Goal: Task Accomplishment & Management: Use online tool/utility

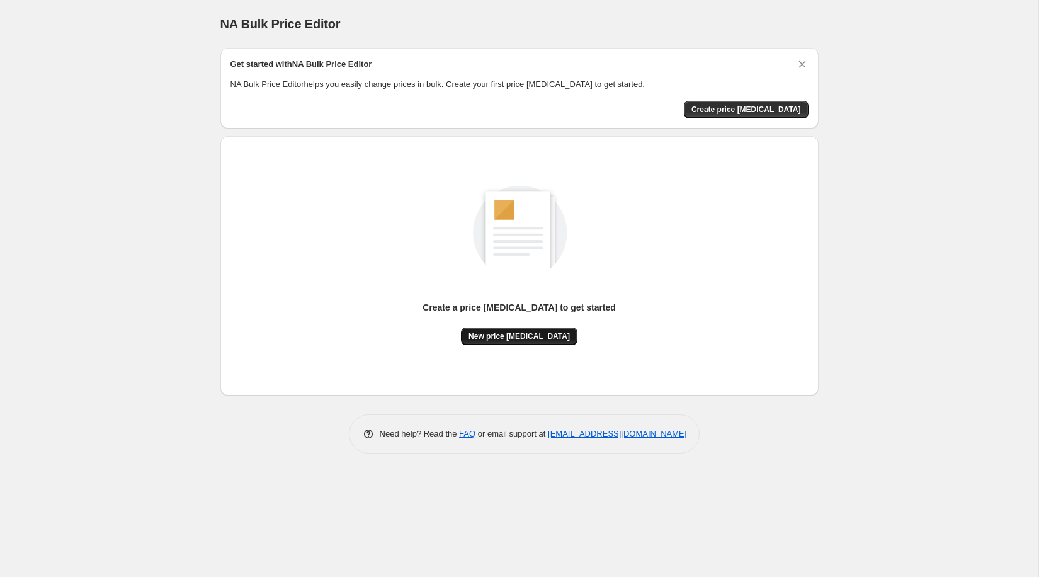
click at [511, 334] on span "New price [MEDICAL_DATA]" at bounding box center [518, 336] width 101 height 10
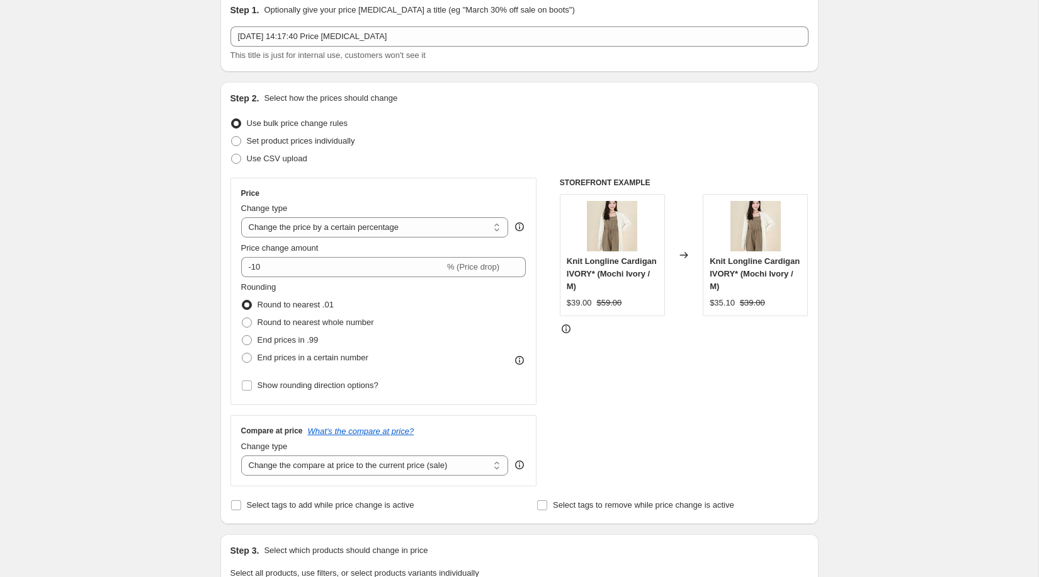
scroll to position [64, 0]
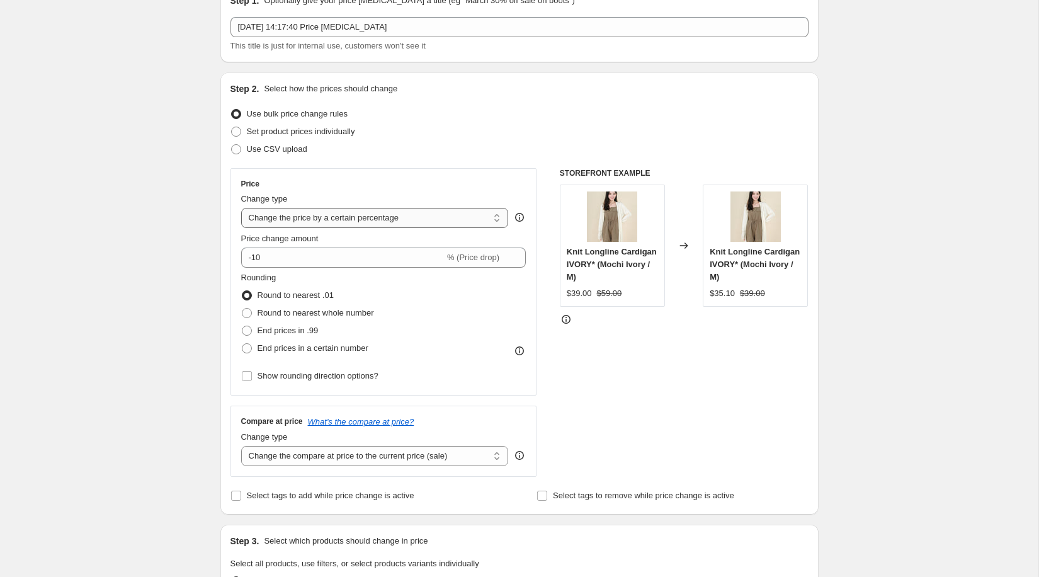
click at [301, 210] on select "Change the price to a certain amount Change the price by a certain amount Chang…" at bounding box center [375, 218] width 268 height 20
select select "no_change"
click at [241, 208] on select "Change the price to a certain amount Change the price by a certain amount Chang…" at bounding box center [375, 218] width 268 height 20
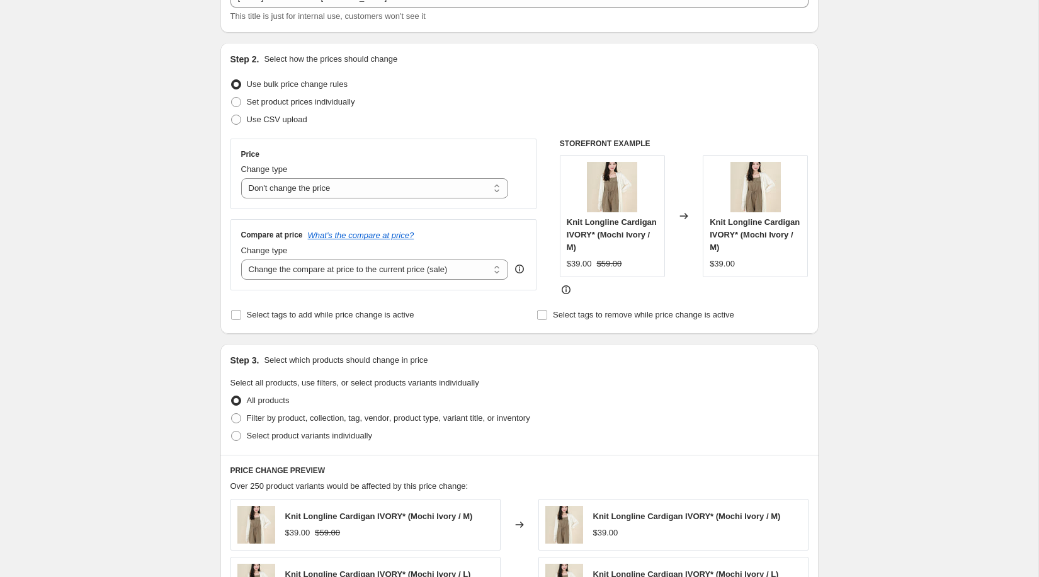
scroll to position [98, 0]
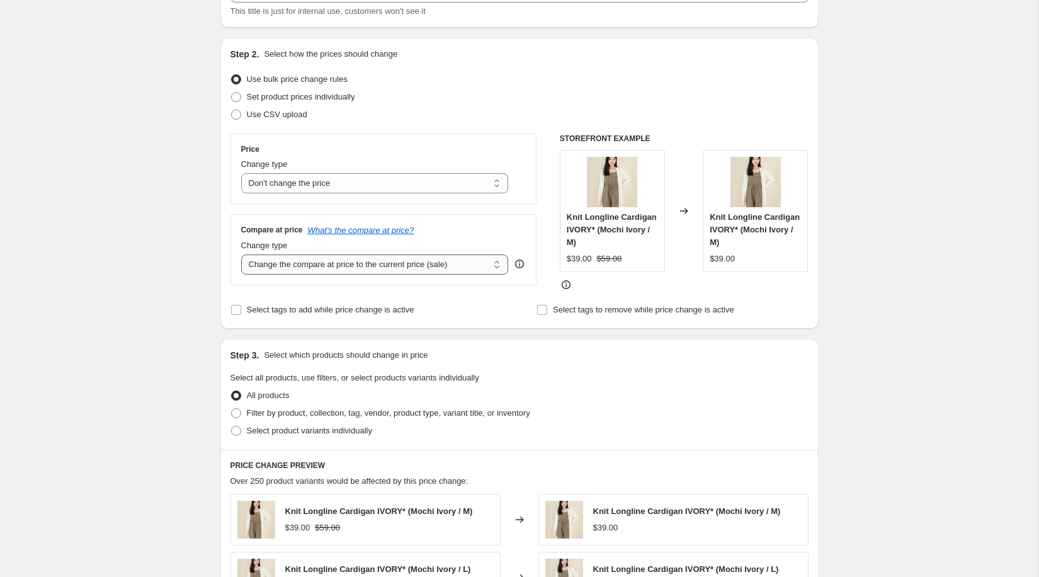
click at [305, 266] on select "Change the compare at price to the current price (sale) Change the compare at p…" at bounding box center [375, 264] width 268 height 20
select select "pp"
click at [241, 254] on select "Change the compare at price to the current price (sale) Change the compare at p…" at bounding box center [375, 264] width 268 height 20
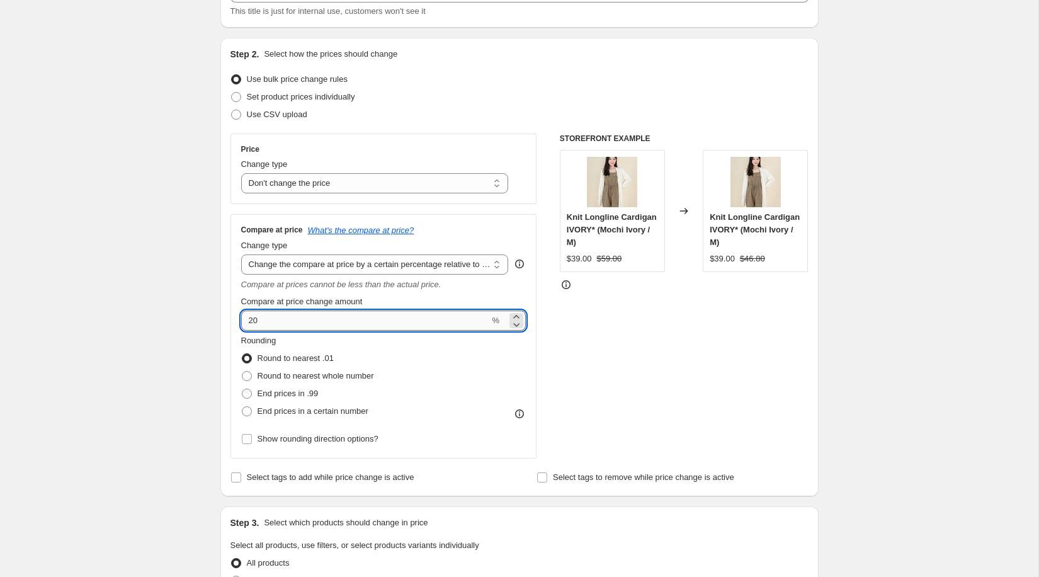
click at [342, 314] on input "20" at bounding box center [365, 320] width 249 height 20
type input "30"
click at [166, 388] on div "Create new price [MEDICAL_DATA]. This page is ready Create new price [MEDICAL_D…" at bounding box center [519, 574] width 1038 height 1345
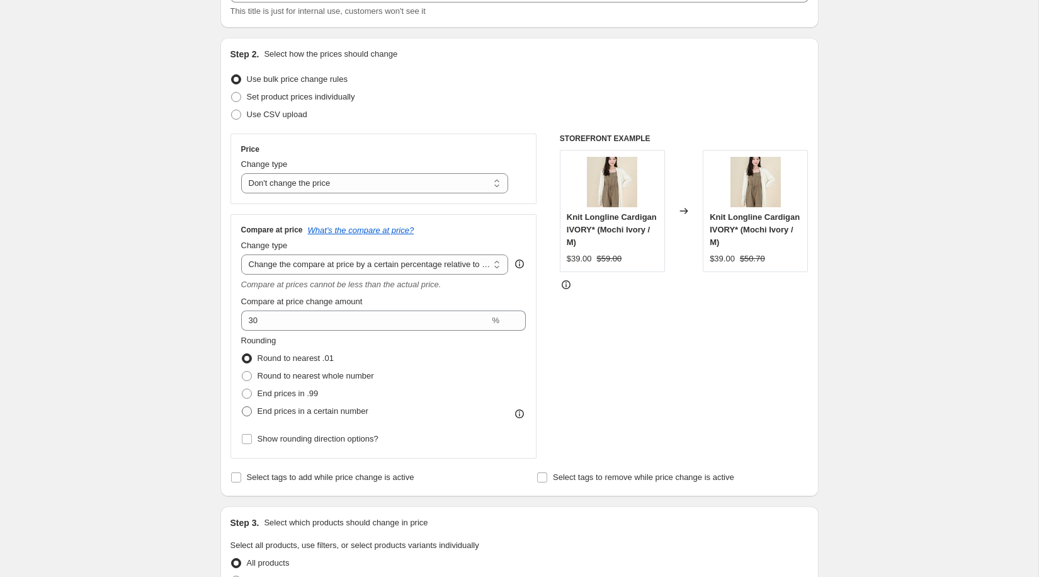
click at [252, 410] on label "End prices in a certain number" at bounding box center [304, 411] width 127 height 18
click at [242, 407] on input "End prices in a certain number" at bounding box center [242, 406] width 1 height 1
radio input "true"
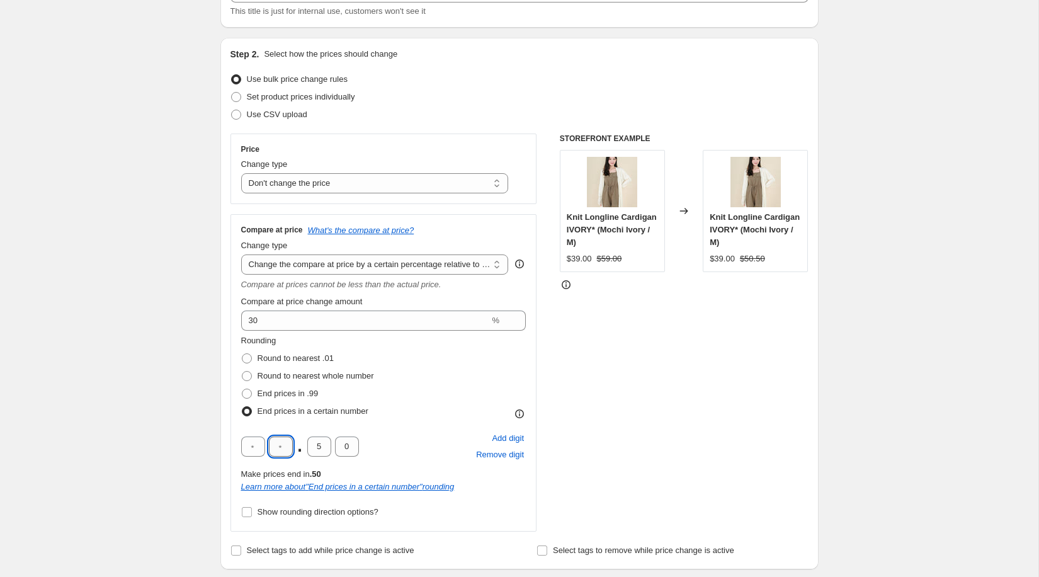
click at [285, 449] on input "text" at bounding box center [281, 446] width 24 height 20
type input "9"
type input "0"
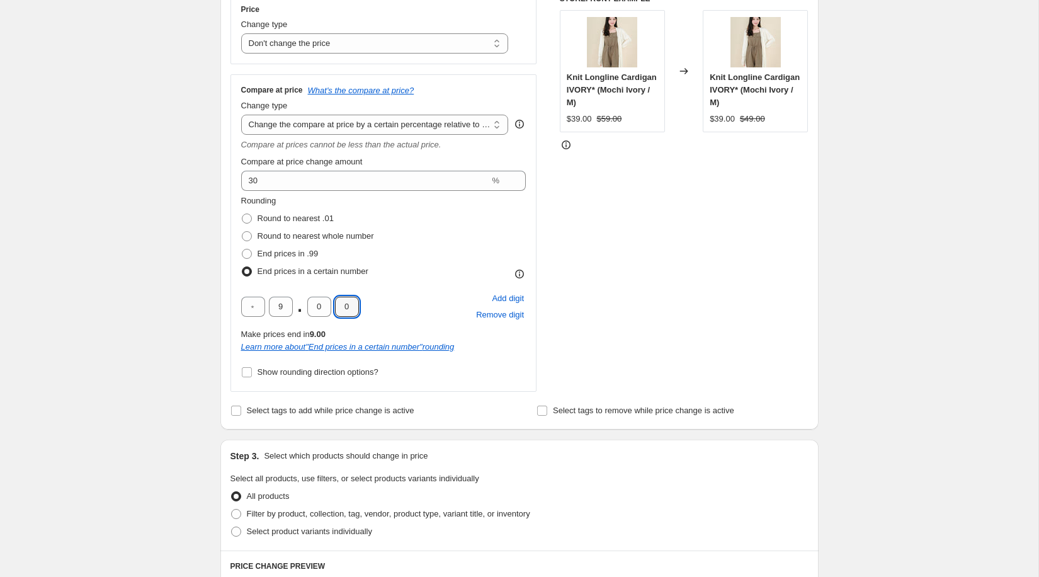
scroll to position [246, 0]
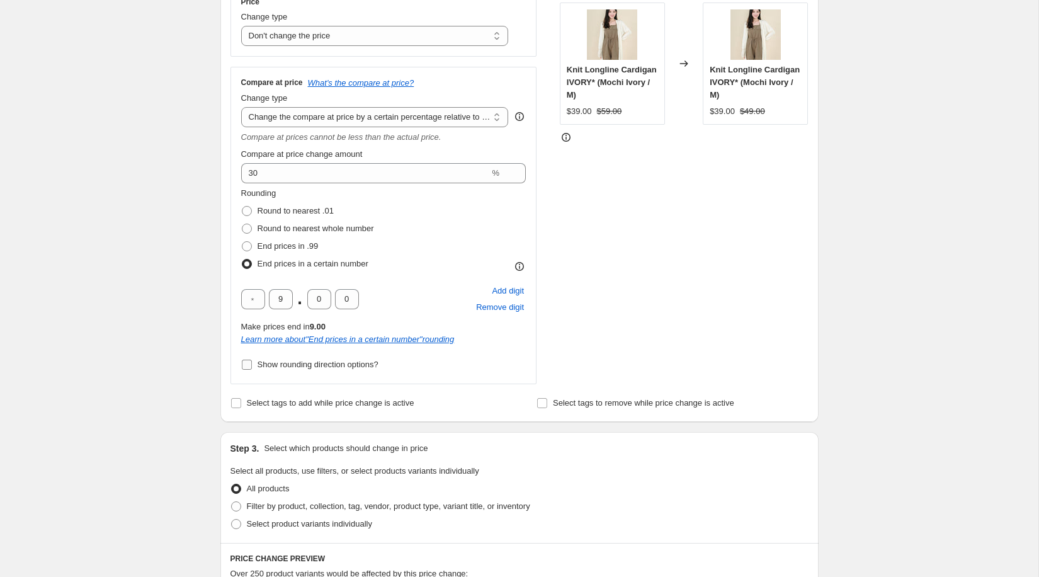
click at [271, 365] on span "Show rounding direction options?" at bounding box center [317, 363] width 121 height 9
click at [252, 365] on input "Show rounding direction options?" at bounding box center [247, 364] width 10 height 10
checkbox input "true"
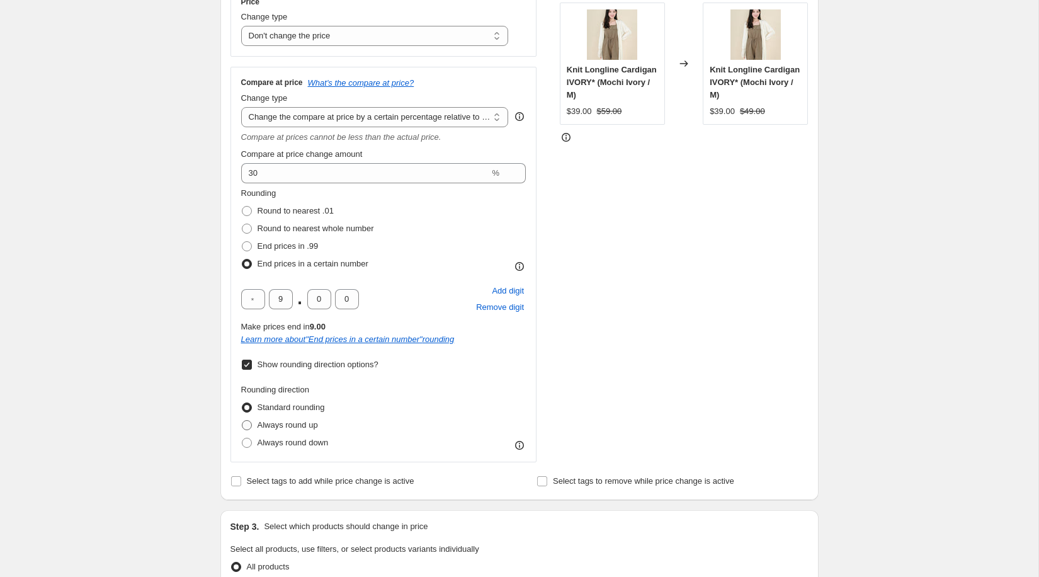
click at [261, 420] on span "Always round up" at bounding box center [287, 424] width 60 height 9
click at [242, 420] on input "Always round up" at bounding box center [242, 420] width 1 height 1
radio input "true"
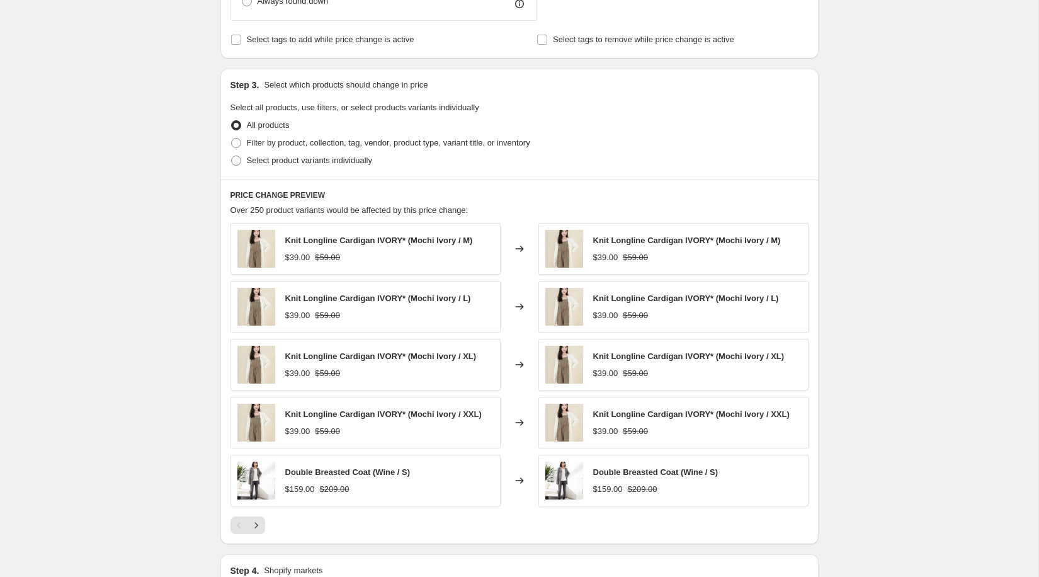
scroll to position [915, 0]
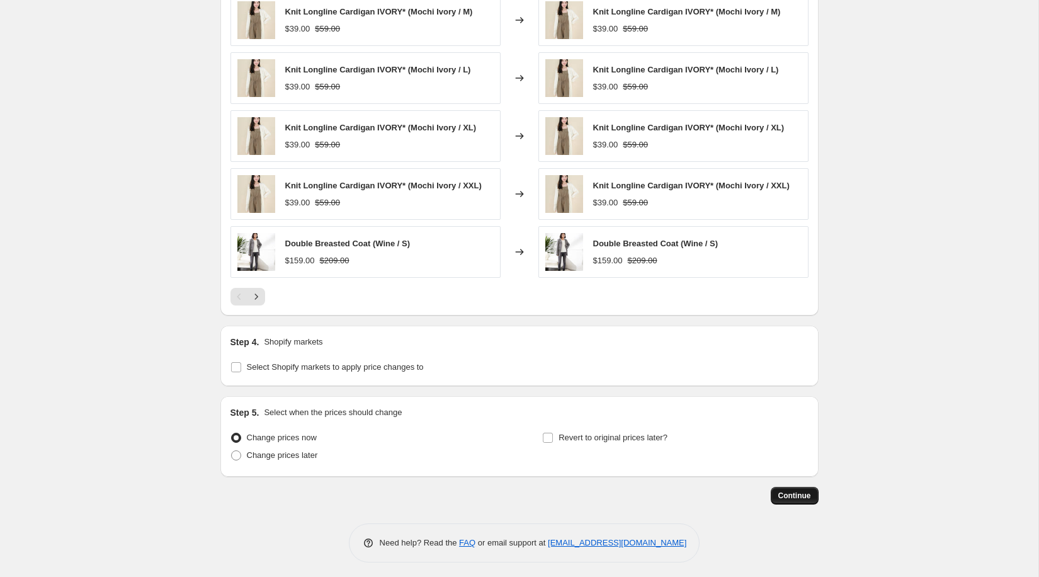
click at [791, 492] on span "Continue" at bounding box center [794, 495] width 33 height 10
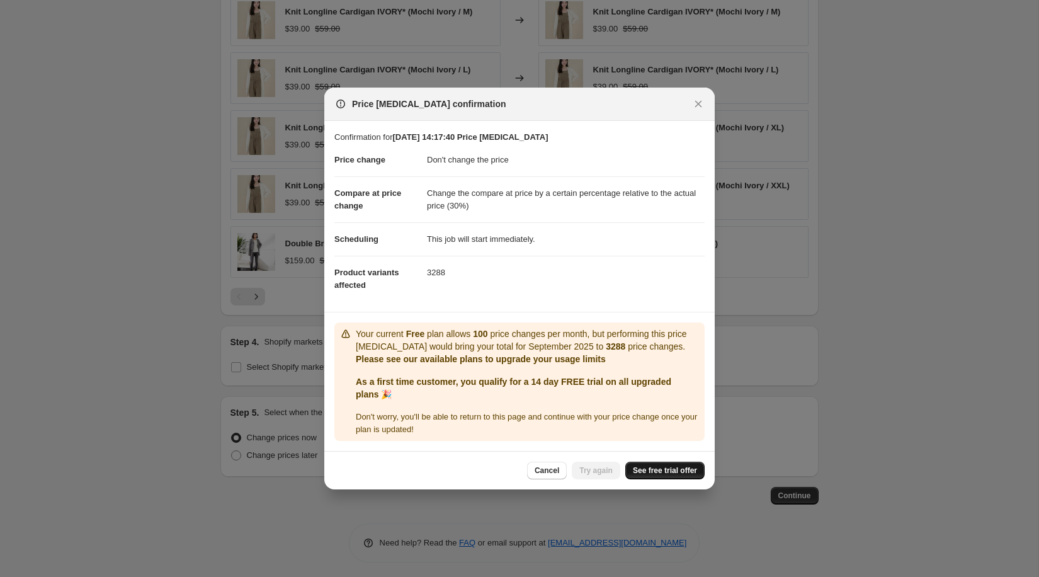
click at [642, 475] on span "See free trial offer" at bounding box center [665, 470] width 64 height 10
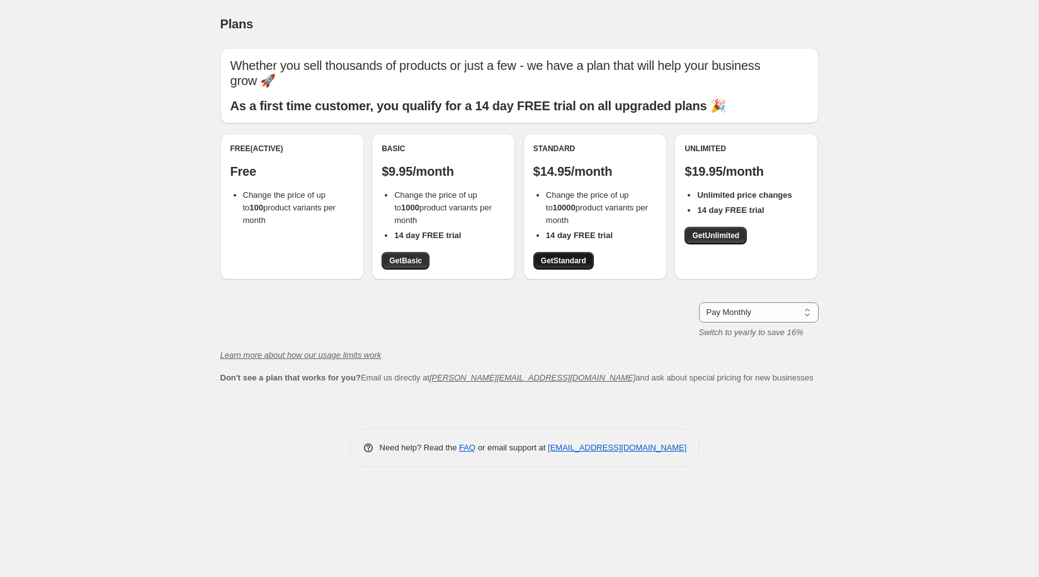
click at [585, 256] on span "Get Standard" at bounding box center [563, 261] width 45 height 10
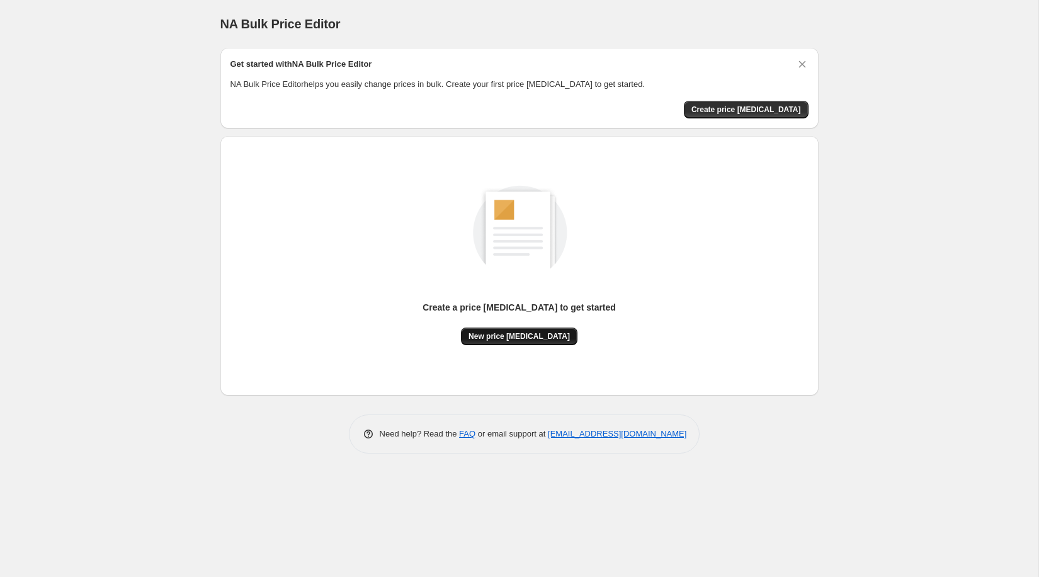
click at [541, 341] on button "New price [MEDICAL_DATA]" at bounding box center [519, 336] width 116 height 18
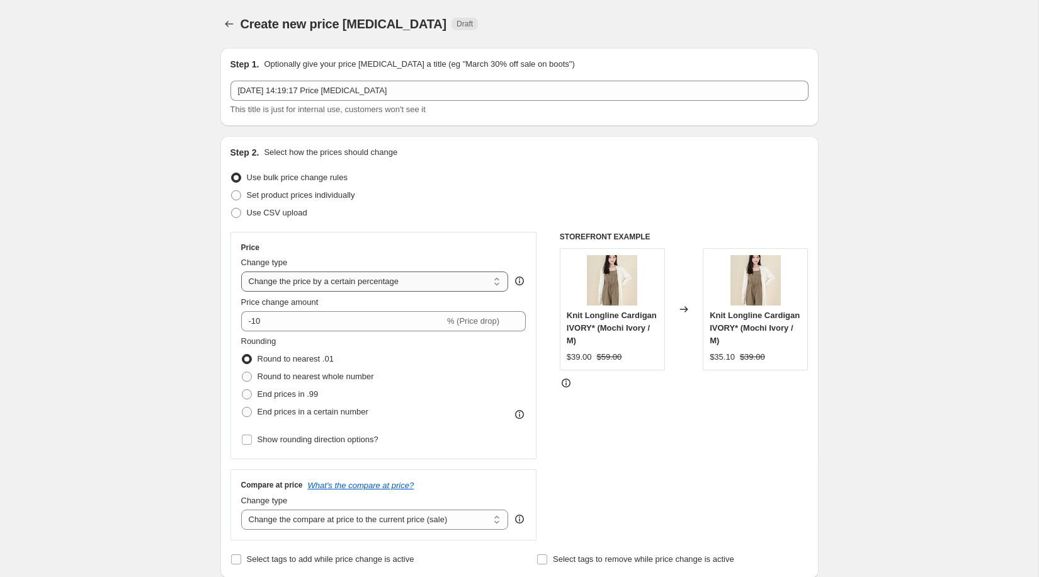
click at [334, 280] on select "Change the price to a certain amount Change the price by a certain amount Chang…" at bounding box center [375, 281] width 268 height 20
select select "no_change"
click at [241, 271] on select "Change the price to a certain amount Change the price by a certain amount Chang…" at bounding box center [375, 281] width 268 height 20
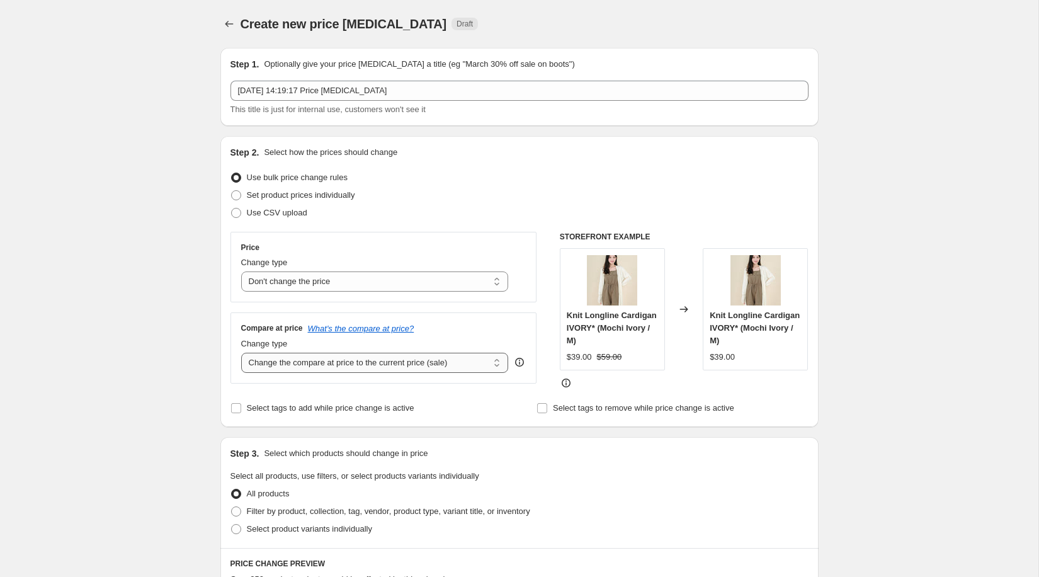
click at [309, 354] on select "Change the compare at price to the current price (sale) Change the compare at p…" at bounding box center [375, 363] width 268 height 20
select select "pp"
click at [241, 353] on select "Change the compare at price to the current price (sale) Change the compare at p…" at bounding box center [375, 363] width 268 height 20
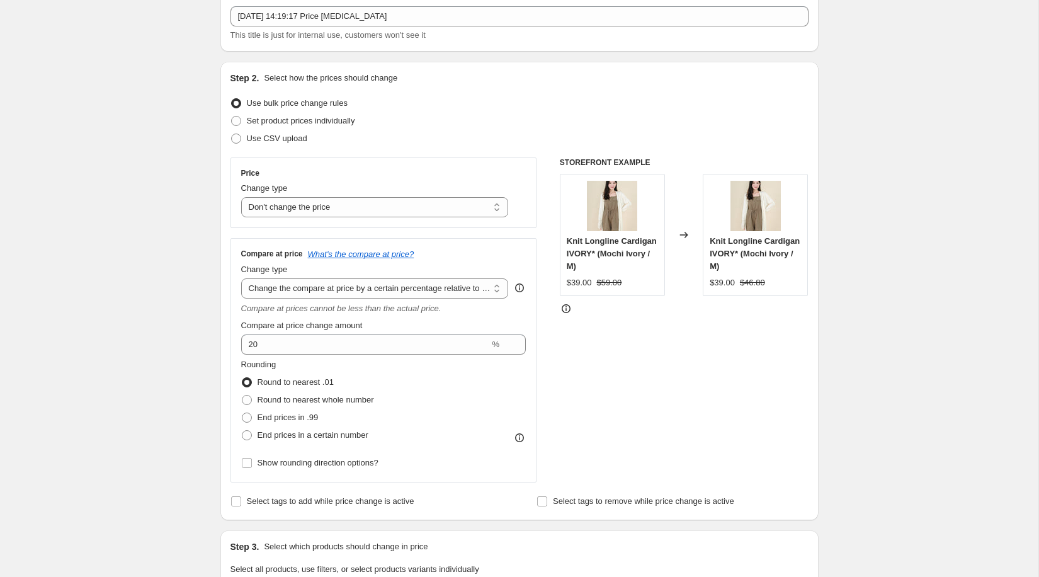
scroll to position [77, 0]
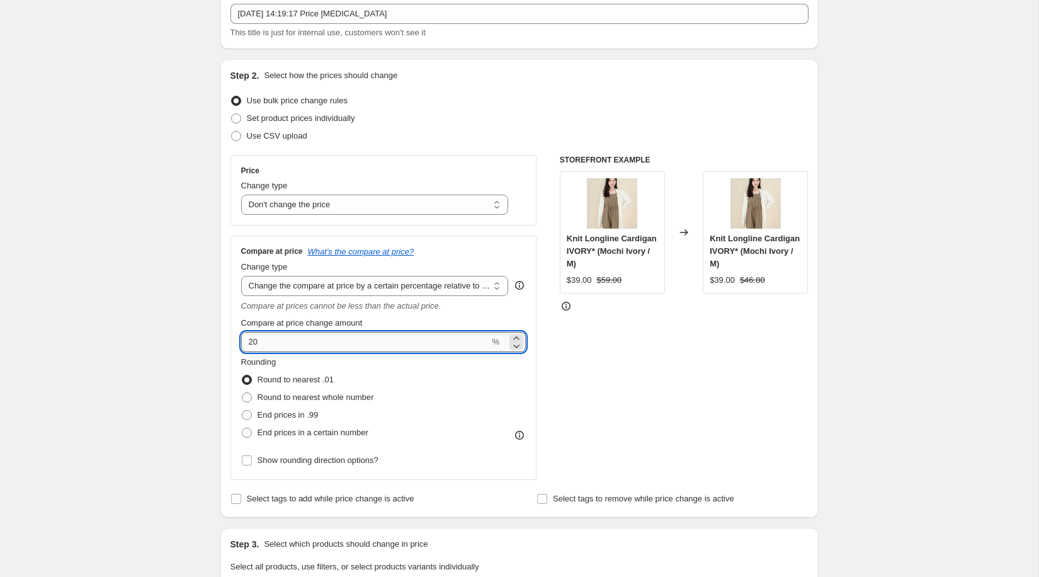
click at [285, 339] on input "20" at bounding box center [365, 342] width 249 height 20
type input "30"
click at [253, 429] on label "End prices in a certain number" at bounding box center [304, 433] width 127 height 18
click at [242, 428] on input "End prices in a certain number" at bounding box center [242, 427] width 1 height 1
radio input "true"
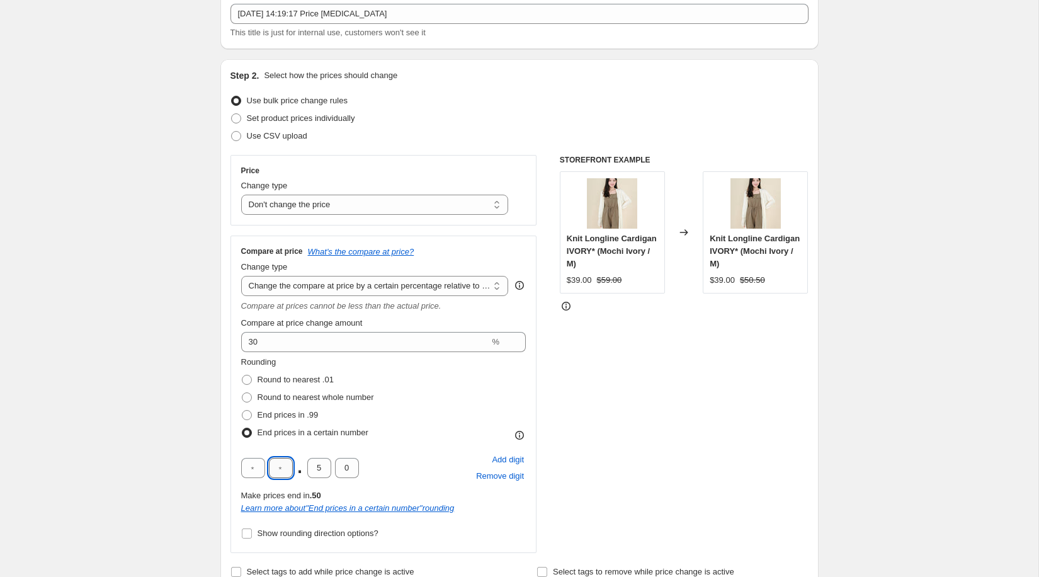
click at [281, 468] on input "text" at bounding box center [281, 468] width 24 height 20
type input "9"
type input "0"
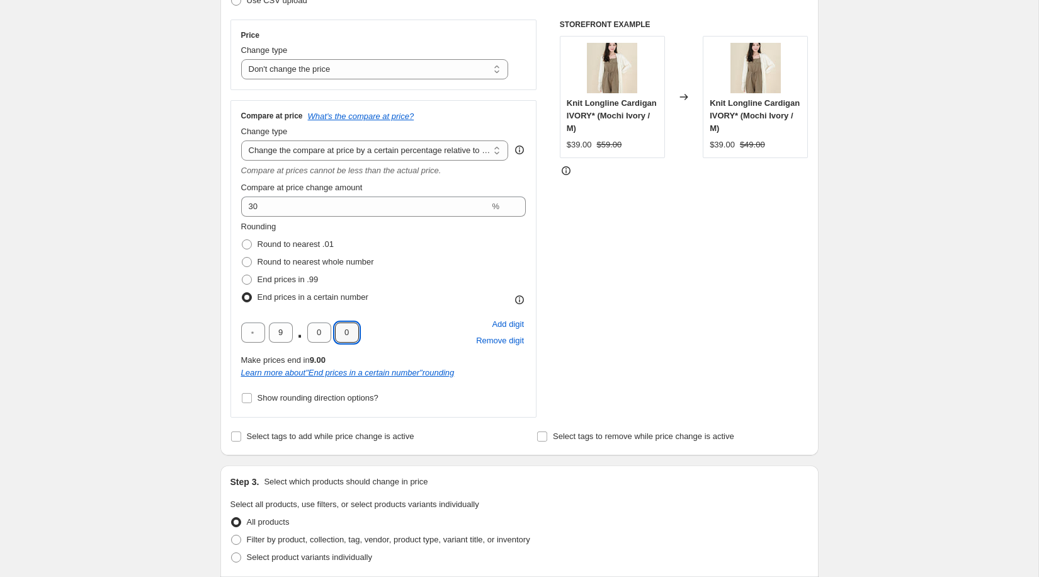
scroll to position [274, 0]
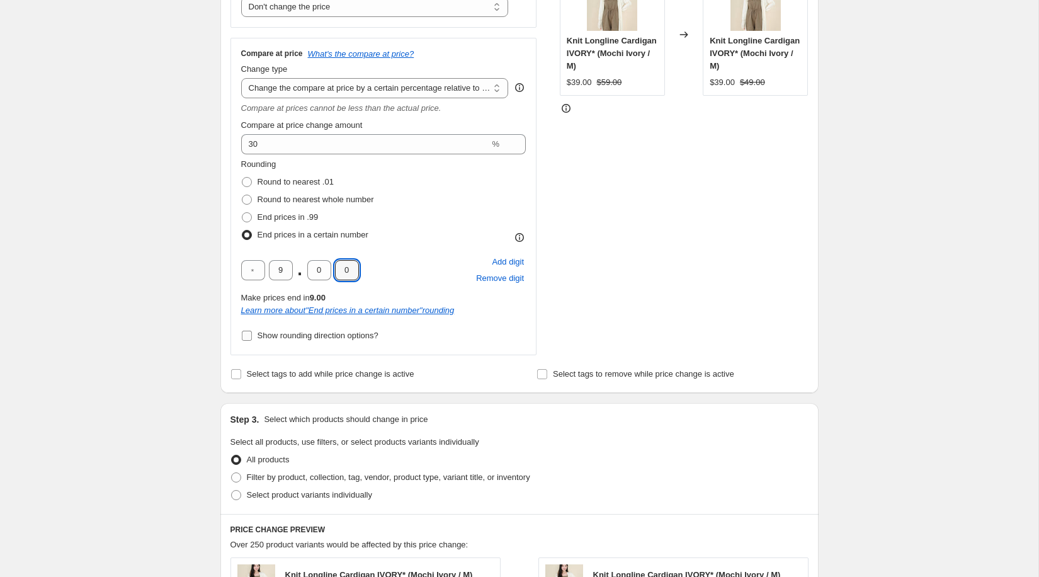
click at [291, 332] on span "Show rounding direction options?" at bounding box center [317, 335] width 121 height 9
click at [252, 332] on input "Show rounding direction options?" at bounding box center [247, 336] width 10 height 10
checkbox input "true"
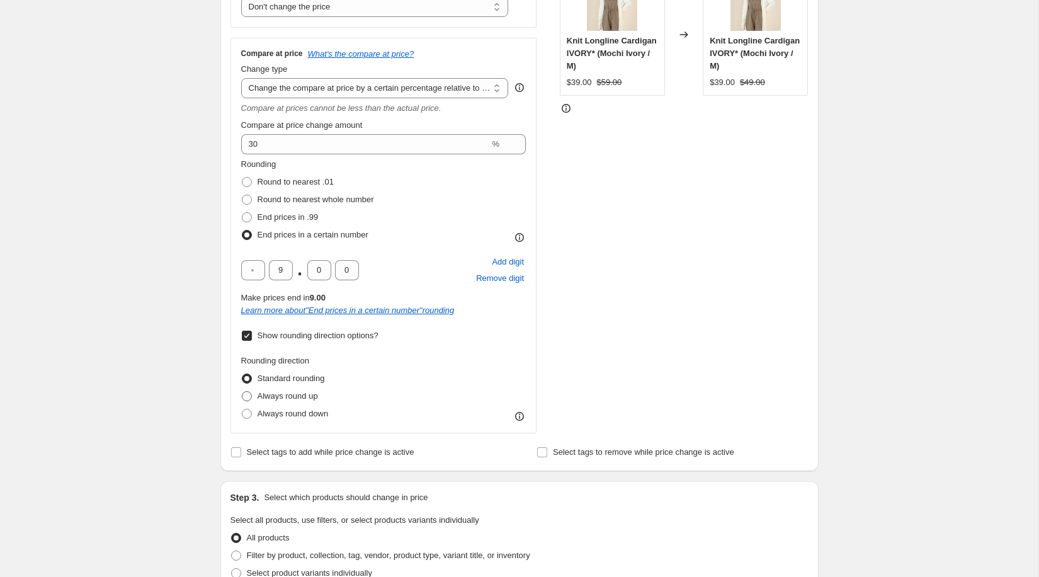
click at [286, 392] on span "Always round up" at bounding box center [287, 395] width 60 height 9
click at [242, 392] on input "Always round up" at bounding box center [242, 391] width 1 height 1
radio input "true"
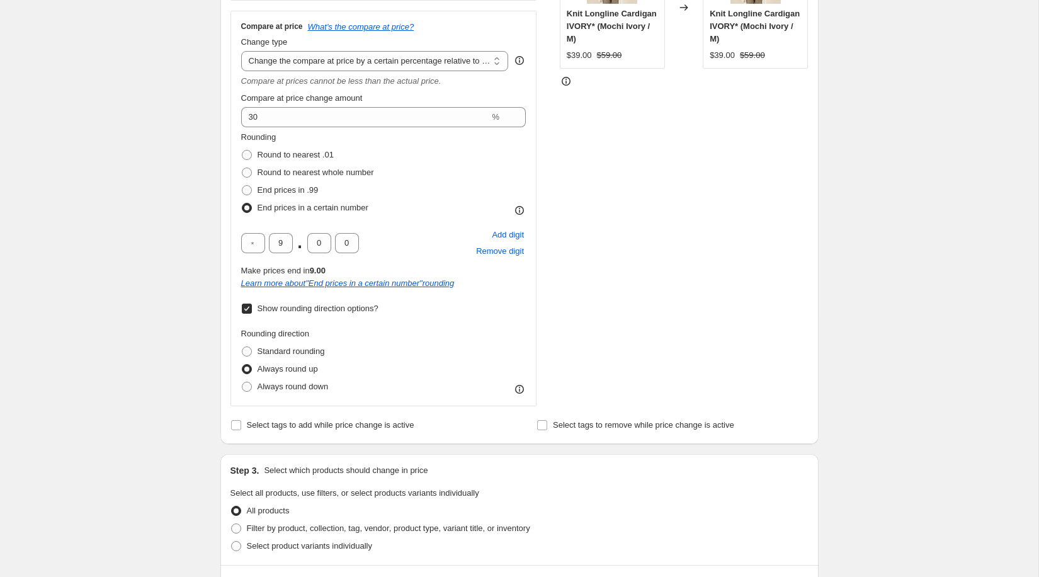
scroll to position [298, 0]
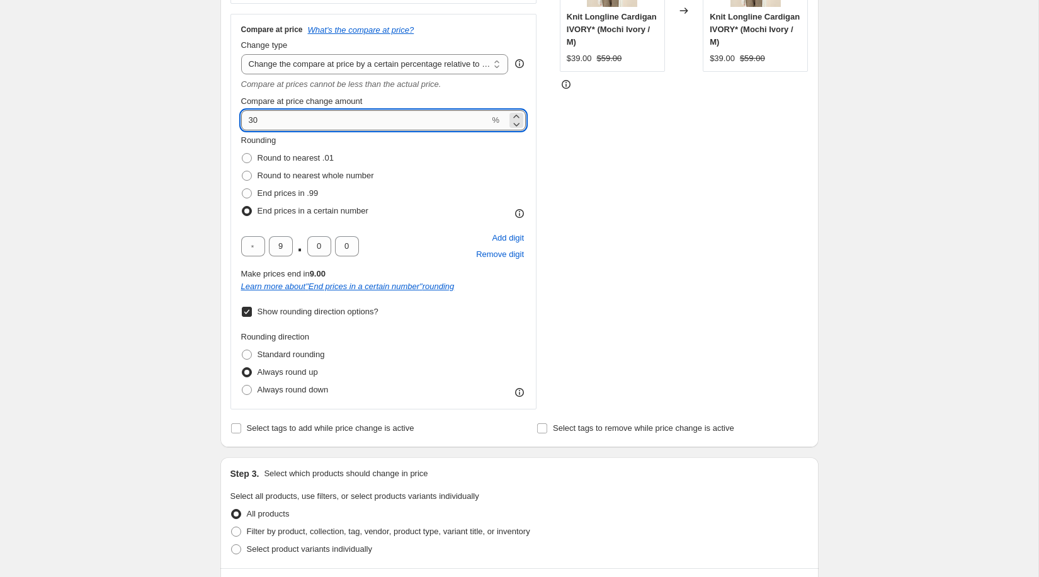
click at [329, 122] on input "30" at bounding box center [365, 120] width 249 height 20
click at [152, 223] on div "Create new price change job. This page is ready Create new price change job Dra…" at bounding box center [519, 450] width 1038 height 1496
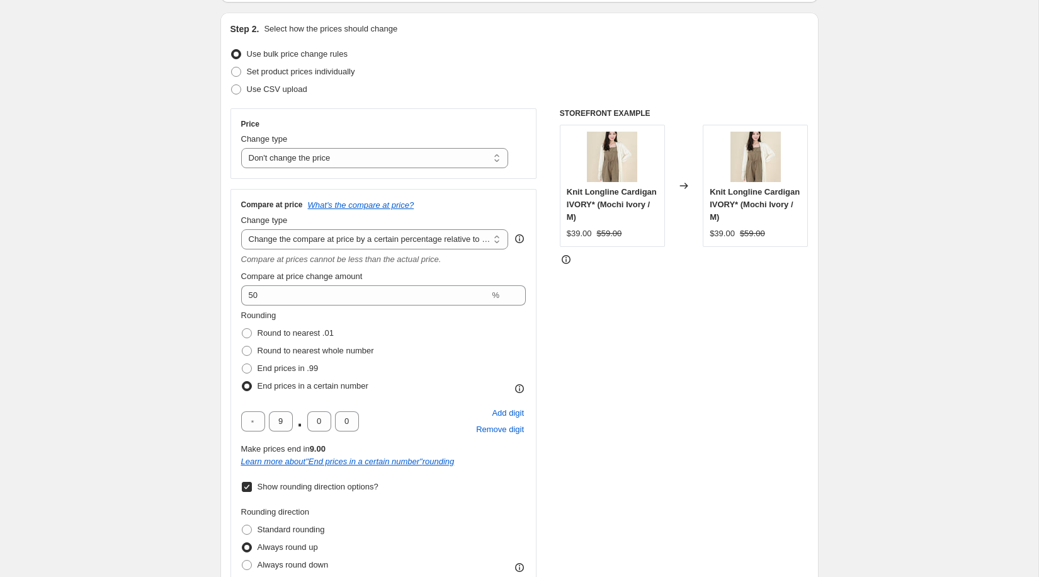
scroll to position [192, 0]
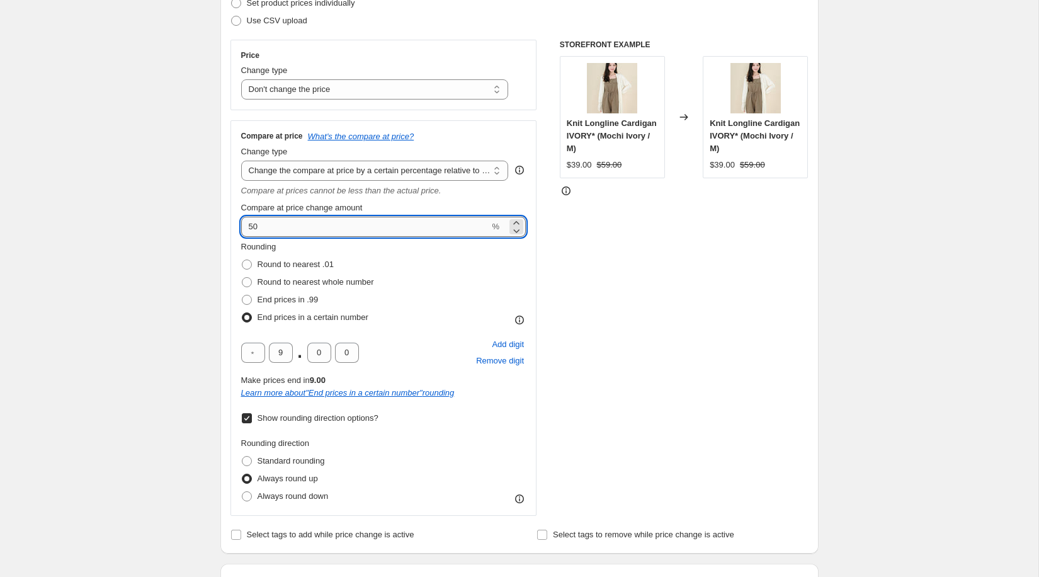
click at [330, 223] on input "50" at bounding box center [365, 227] width 249 height 20
click at [170, 331] on div "Create new price change job. This page is ready Create new price change job Dra…" at bounding box center [519, 556] width 1038 height 1496
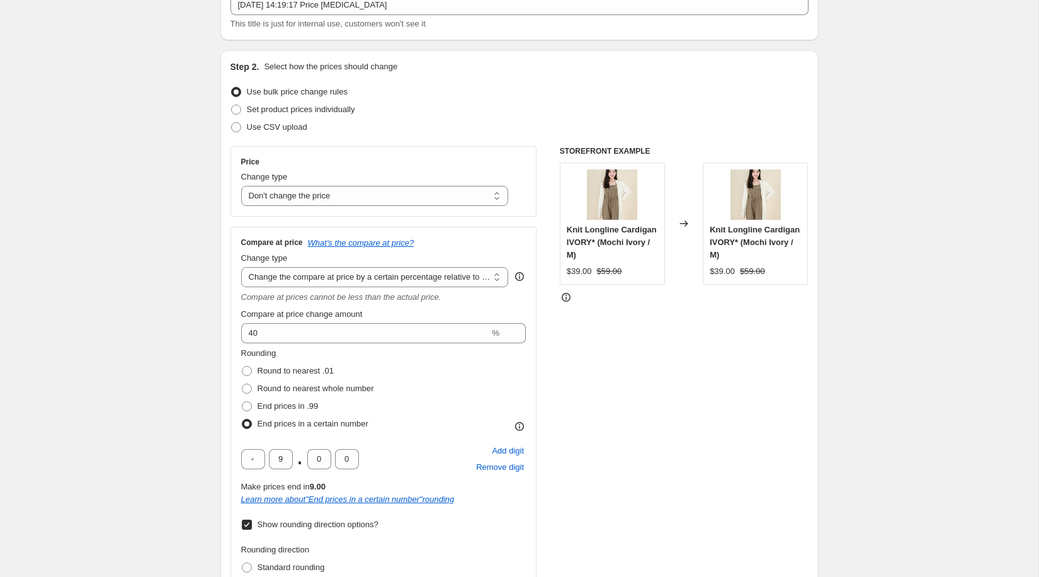
scroll to position [73, 0]
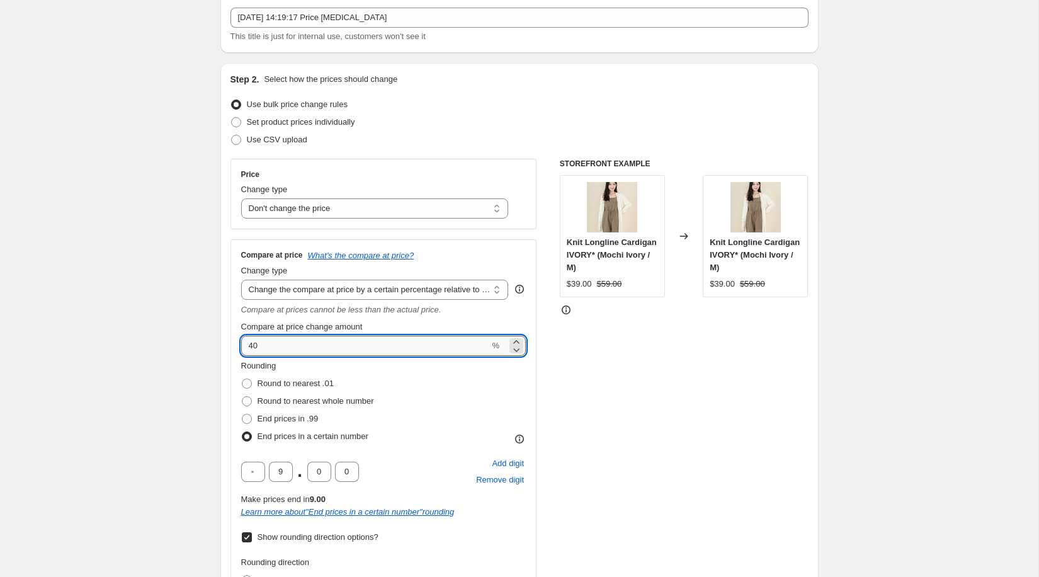
click at [414, 347] on input "40" at bounding box center [365, 346] width 249 height 20
type input "40"
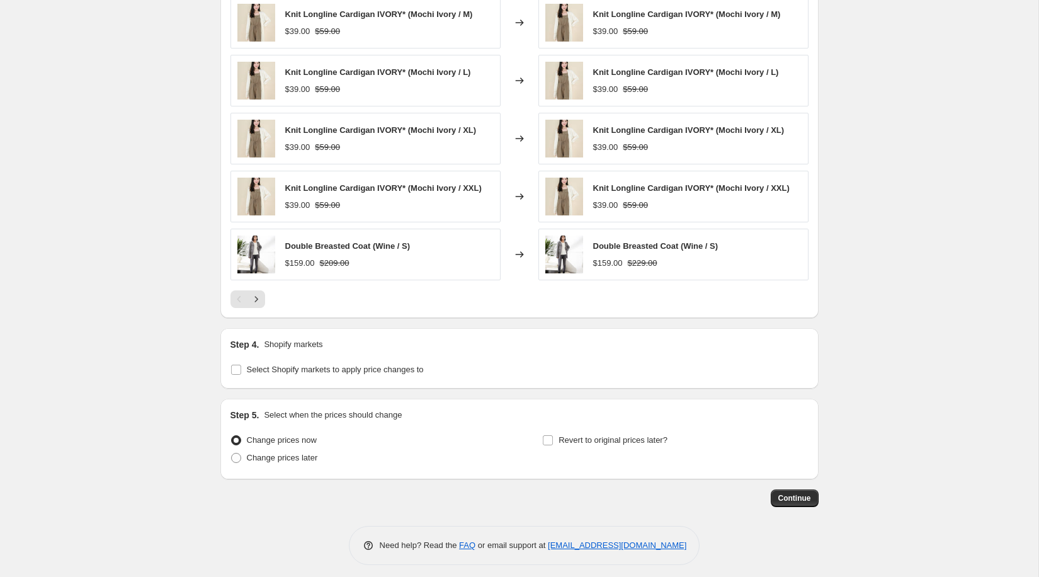
scroll to position [915, 0]
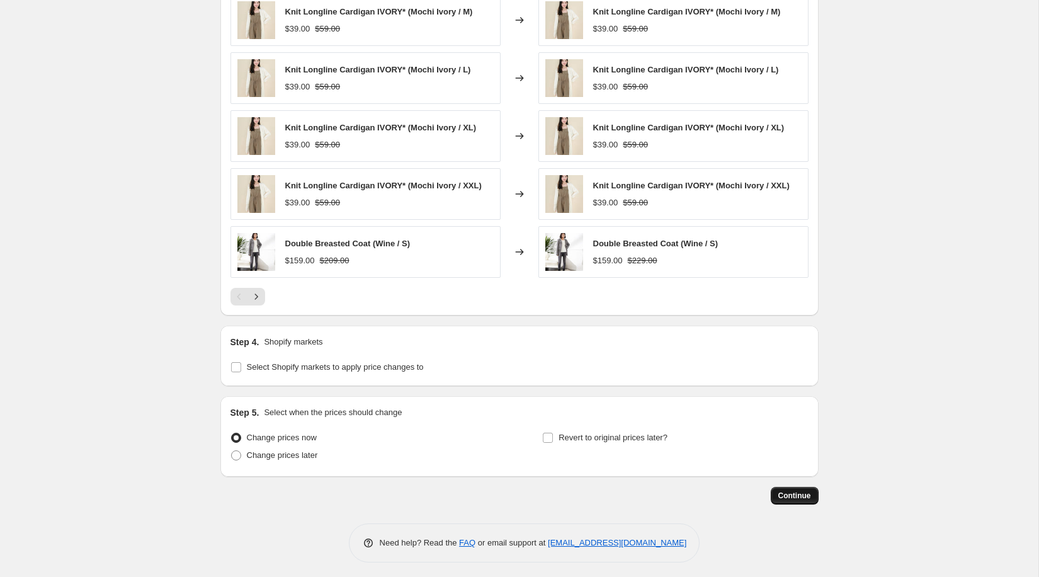
click at [794, 492] on span "Continue" at bounding box center [794, 495] width 33 height 10
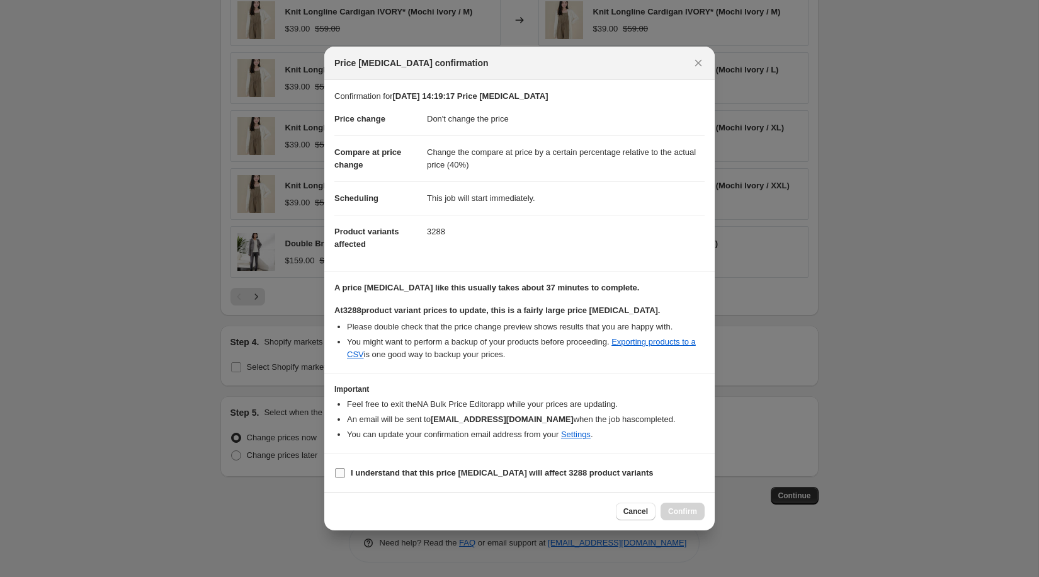
click at [612, 477] on span "I understand that this price [MEDICAL_DATA] will affect 3288 product variants" at bounding box center [502, 472] width 303 height 13
click at [345, 477] on input "I understand that this price [MEDICAL_DATA] will affect 3288 product variants" at bounding box center [340, 473] width 10 height 10
checkbox input "true"
click at [672, 510] on span "Confirm" at bounding box center [682, 511] width 29 height 10
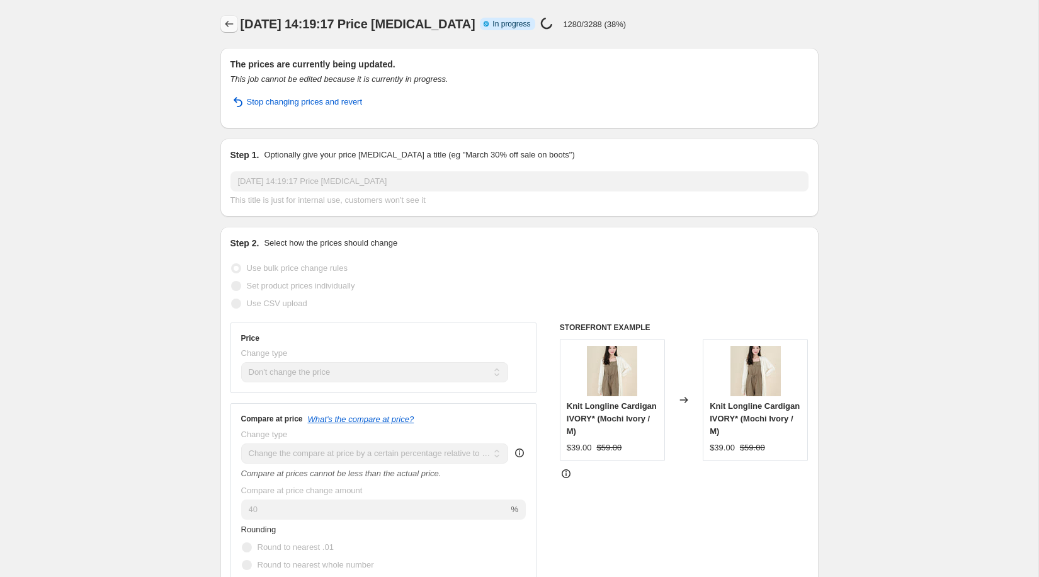
click at [232, 25] on icon "Price change jobs" at bounding box center [229, 24] width 13 height 13
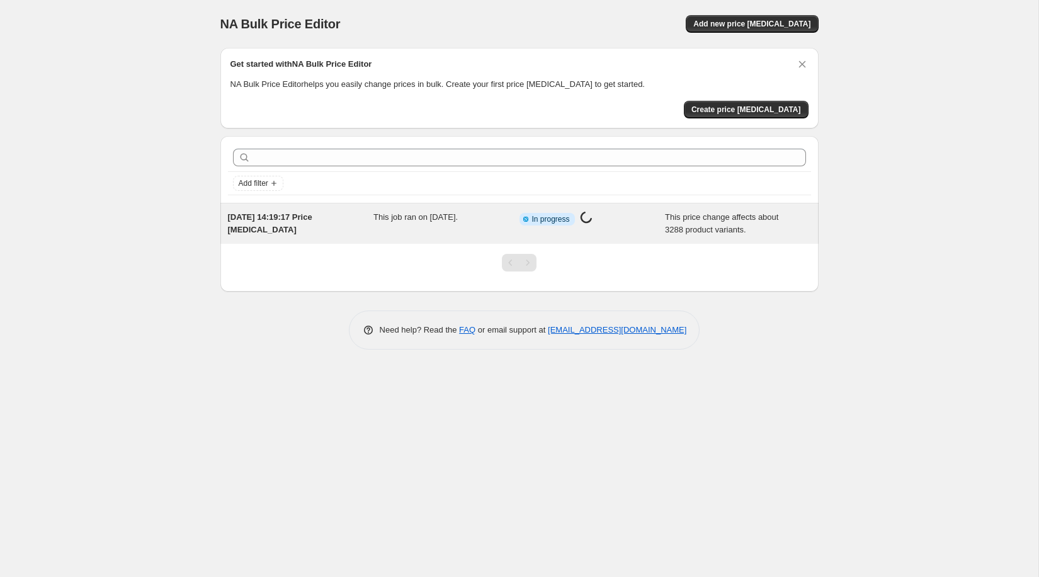
click at [529, 211] on div "Info Partially complete In progress Price change job in progress..." at bounding box center [582, 219] width 127 height 16
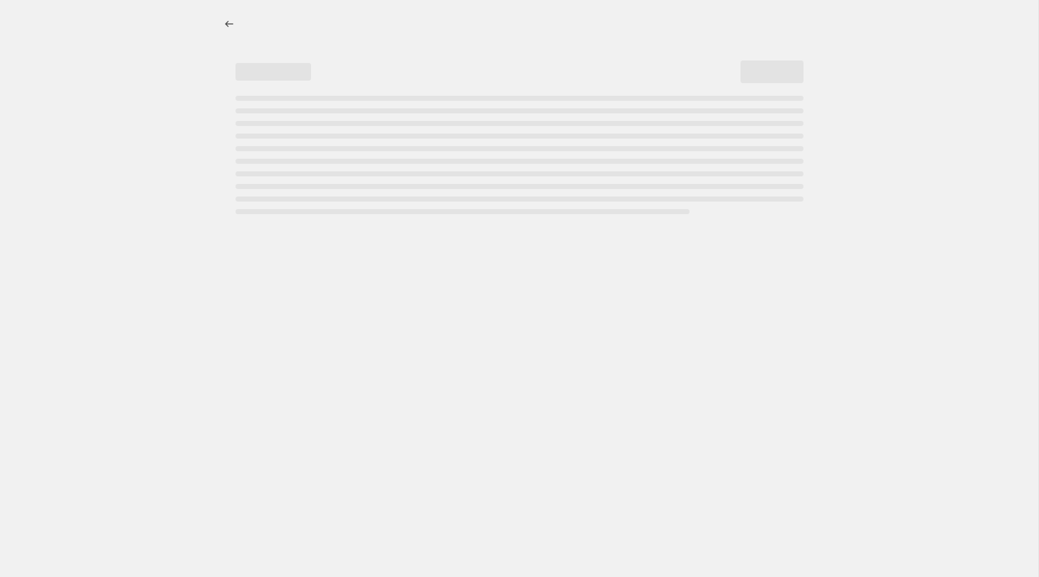
select select "no_change"
select select "pp"
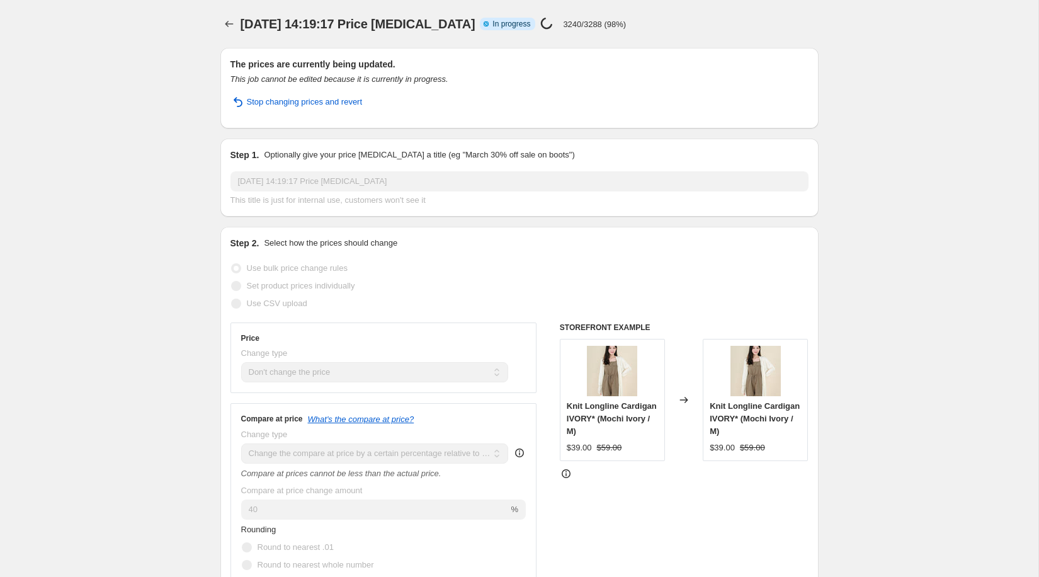
select select "no_change"
select select "pp"
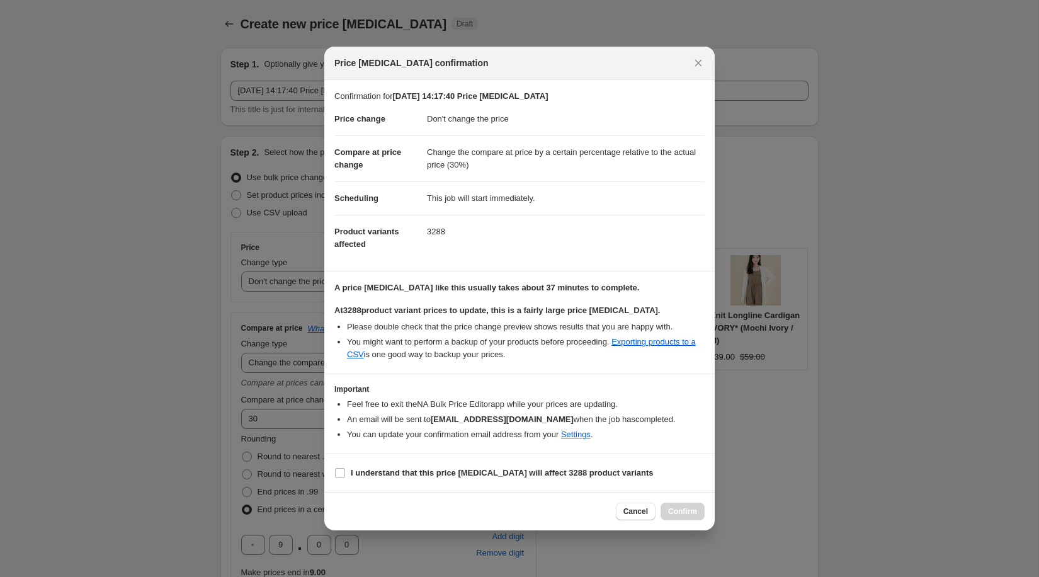
select select "no_change"
select select "pp"
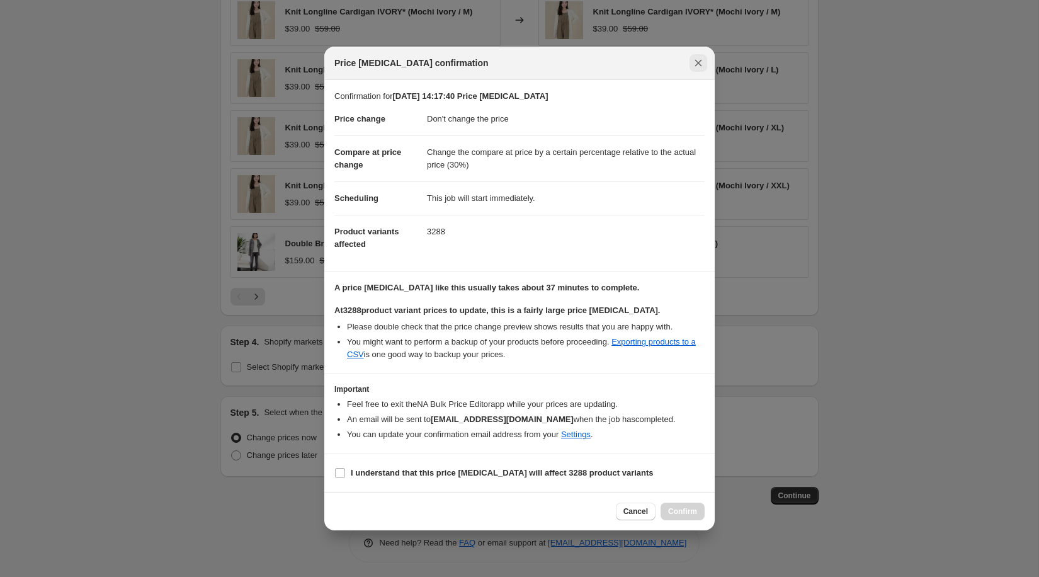
click at [696, 64] on icon "Close" at bounding box center [698, 63] width 13 height 13
